Goal: Information Seeking & Learning: Check status

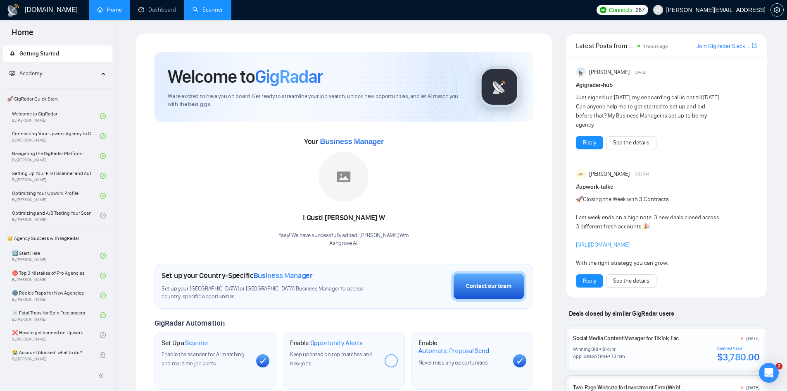
click at [197, 10] on link "Scanner" at bounding box center [208, 9] width 31 height 7
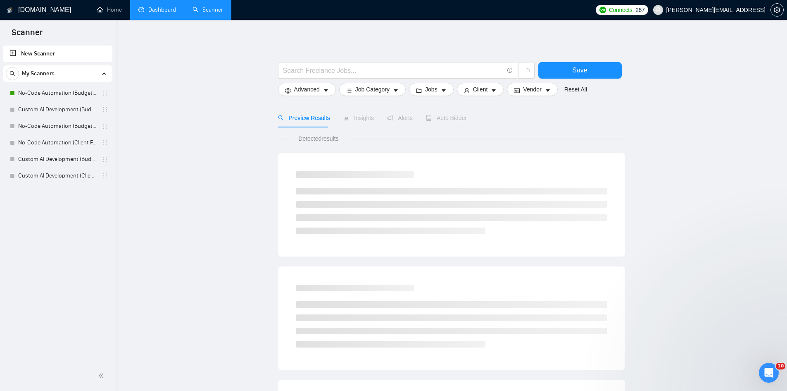
click at [164, 13] on link "Dashboard" at bounding box center [157, 9] width 38 height 7
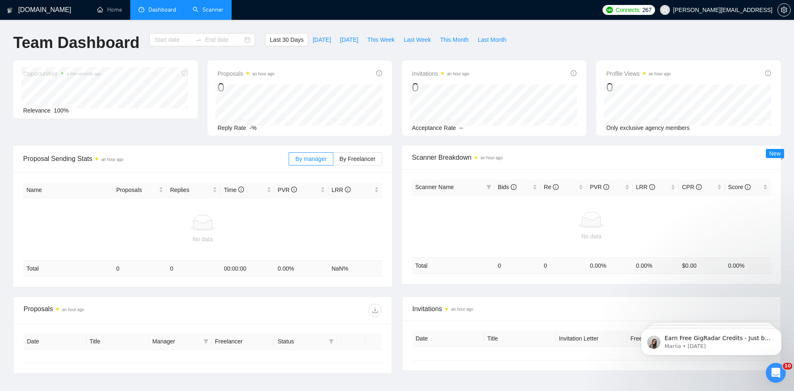
type input "2025-08-02"
type input "2025-09-01"
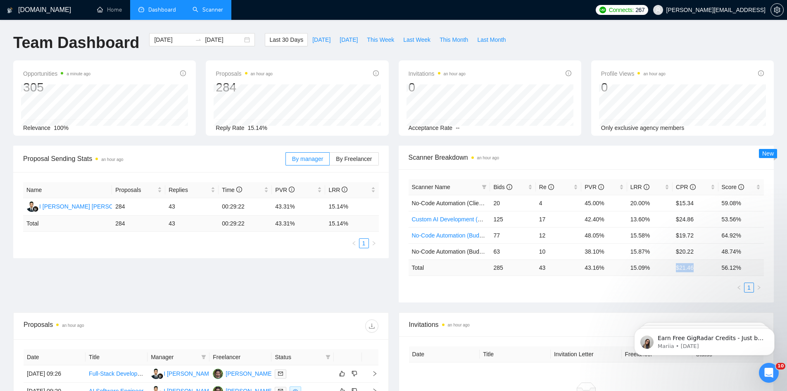
drag, startPoint x: 676, startPoint y: 269, endPoint x: 698, endPoint y: 270, distance: 21.9
click at [698, 270] on td "$ 21.46" at bounding box center [695, 267] width 45 height 16
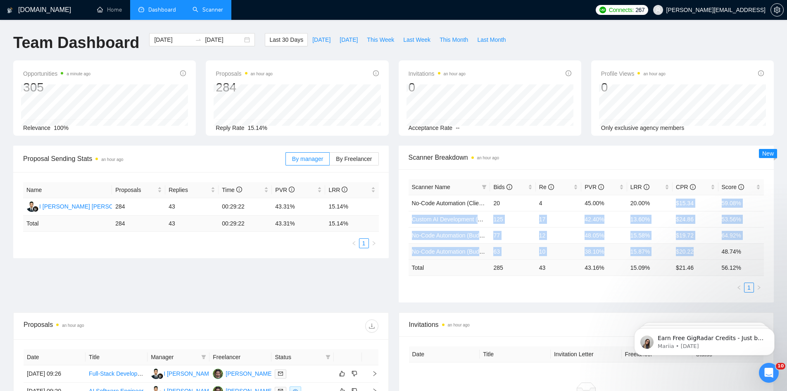
drag, startPoint x: 672, startPoint y: 203, endPoint x: 702, endPoint y: 255, distance: 60.3
click at [702, 255] on tbody "No-Code Automation (Client-Filters) 20 4 45.00% 20.00% $15.34 59.08% Custom AI …" at bounding box center [587, 227] width 356 height 64
click at [690, 249] on td "$20.22" at bounding box center [695, 251] width 45 height 16
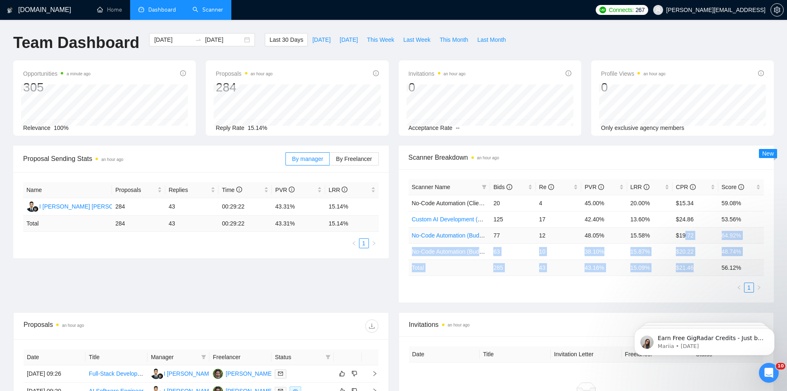
drag, startPoint x: 704, startPoint y: 267, endPoint x: 684, endPoint y: 233, distance: 40.0
click at [684, 233] on table "Scanner Name Bids Re PVR LRR CPR Score No-Code Automation (Client-Filters) 20 4…" at bounding box center [587, 227] width 356 height 97
click at [681, 260] on td "$ 21.46" at bounding box center [695, 267] width 45 height 16
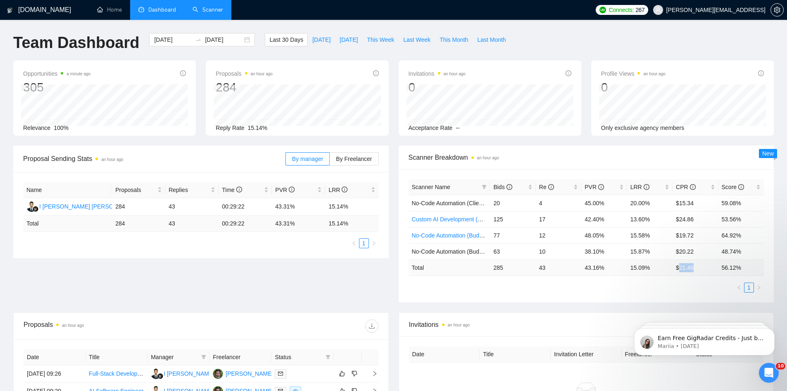
drag, startPoint x: 680, startPoint y: 269, endPoint x: 694, endPoint y: 271, distance: 14.6
click at [694, 271] on td "$ 21.46" at bounding box center [695, 267] width 45 height 16
drag, startPoint x: 700, startPoint y: 269, endPoint x: 680, endPoint y: 274, distance: 21.0
click at [680, 274] on td "$ 21.46" at bounding box center [695, 267] width 45 height 16
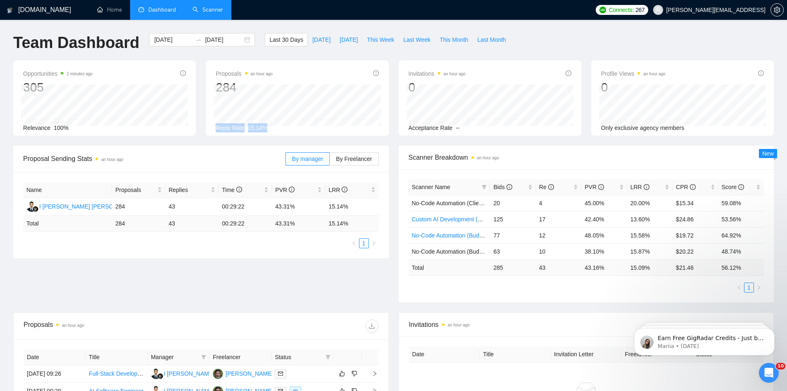
drag, startPoint x: 213, startPoint y: 128, endPoint x: 300, endPoint y: 132, distance: 87.3
click at [300, 132] on div "Proposals an hour ago 284 2025-08-29 Sent 8 Replied 2 Reply Rate 15.14%" at bounding box center [297, 97] width 183 height 75
click at [298, 124] on div "Reply Rate 15.14%" at bounding box center [297, 127] width 163 height 9
drag, startPoint x: 74, startPoint y: 130, endPoint x: 13, endPoint y: 128, distance: 61.6
click at [13, 128] on div "Opportunities 2 minutes ago 305 2025-08-17 Relevant 0 Relevance 100%" at bounding box center [104, 97] width 193 height 75
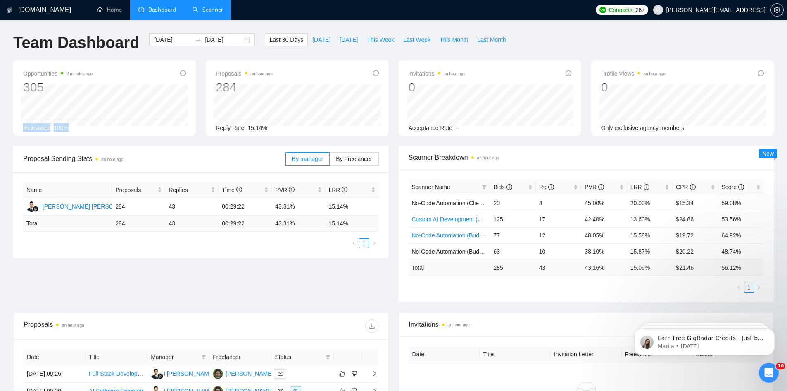
click at [95, 129] on div "Relevance 100%" at bounding box center [104, 127] width 163 height 9
click at [313, 42] on span "Today" at bounding box center [321, 39] width 18 height 9
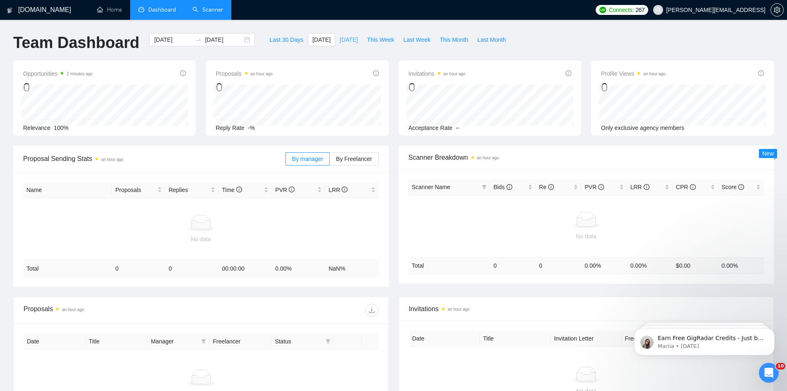
click at [340, 43] on span "Yesterday" at bounding box center [349, 39] width 18 height 9
type input "2025-08-31"
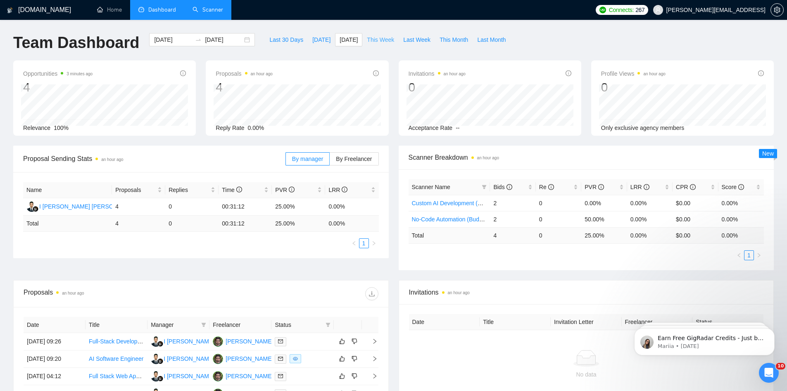
click at [378, 43] on span "This Week" at bounding box center [380, 39] width 27 height 9
type input "2025-09-01"
type input "2025-09-07"
